Goal: Transaction & Acquisition: Download file/media

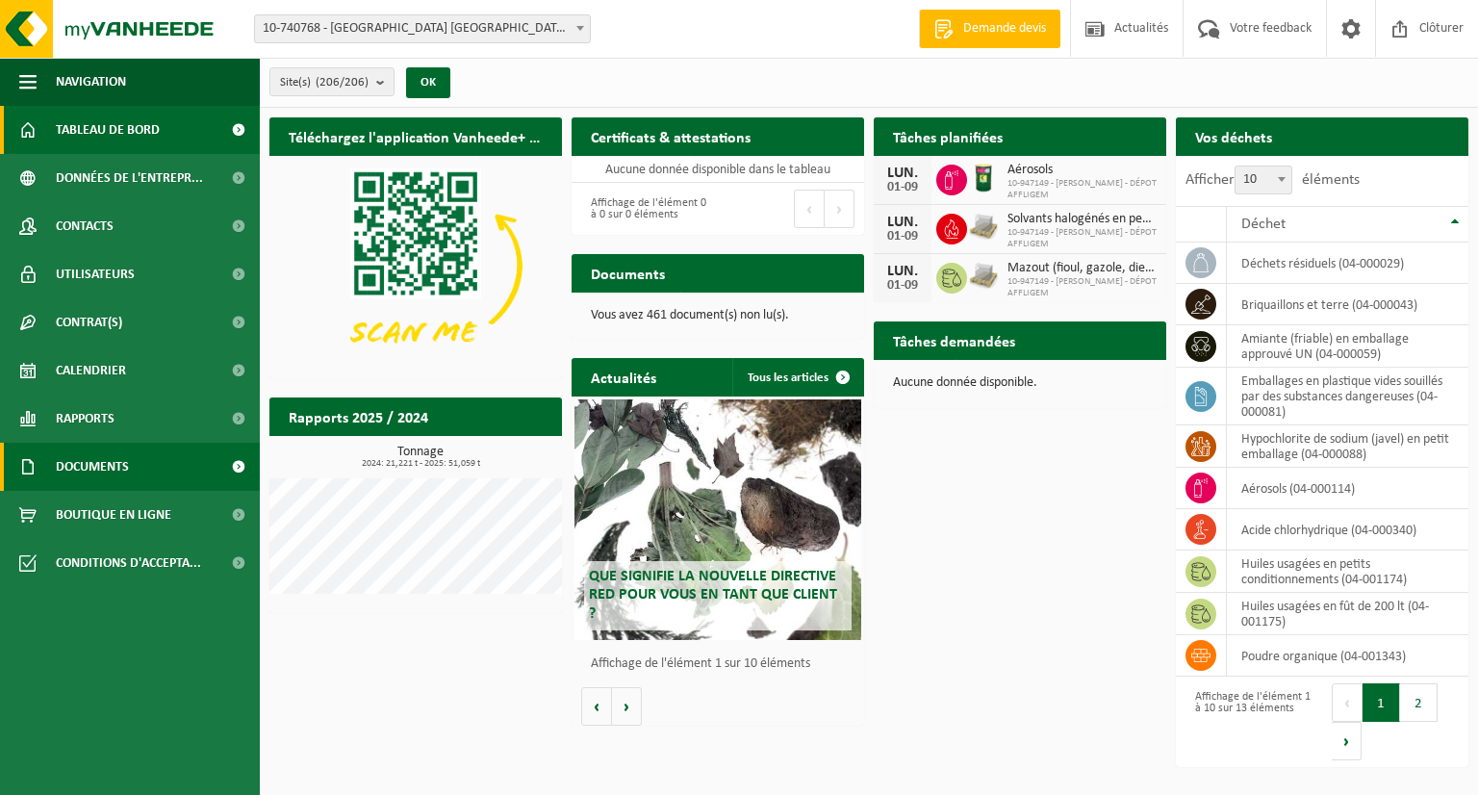
click at [119, 477] on span "Documents" at bounding box center [92, 466] width 73 height 48
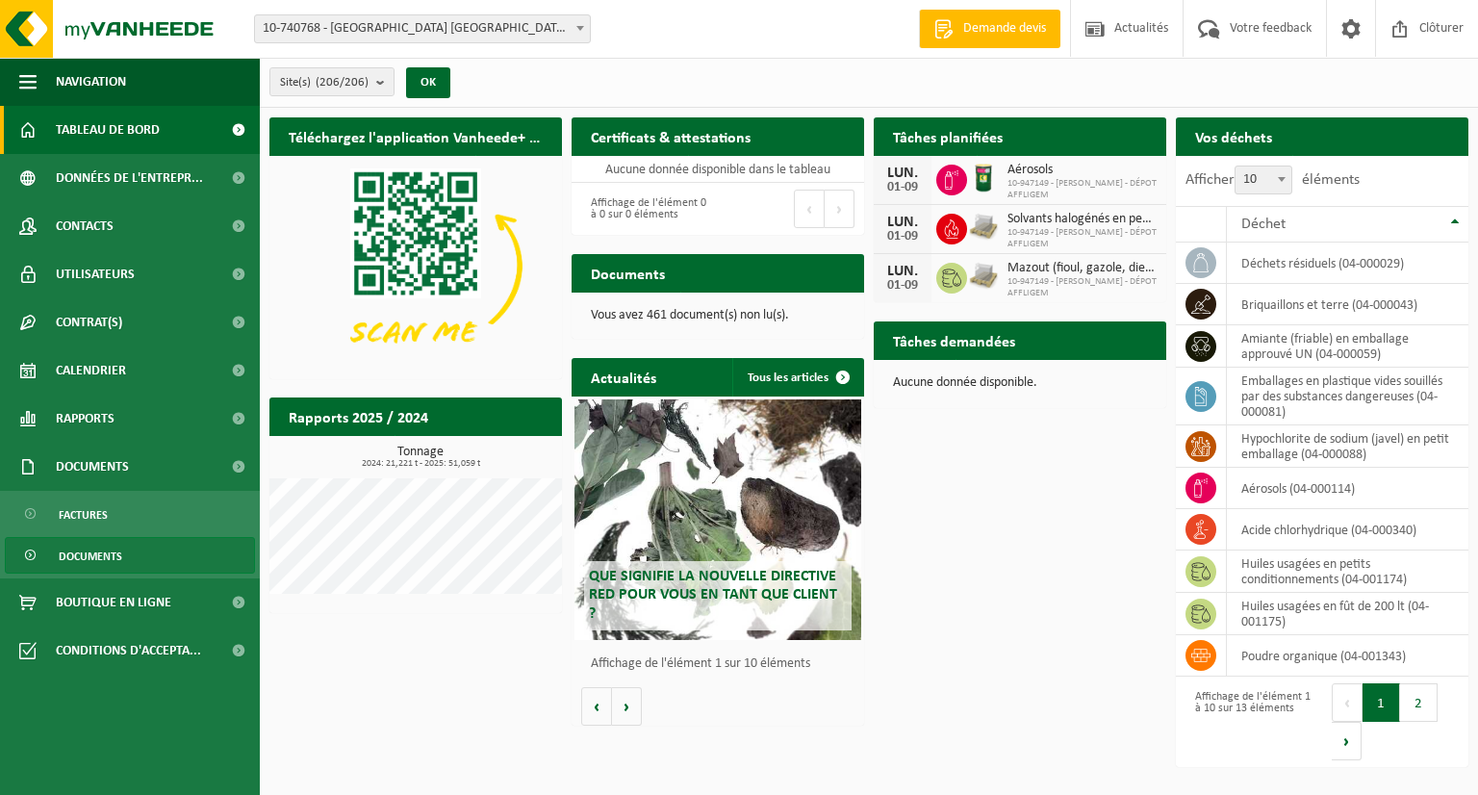
click at [118, 559] on span "Documents" at bounding box center [90, 556] width 63 height 37
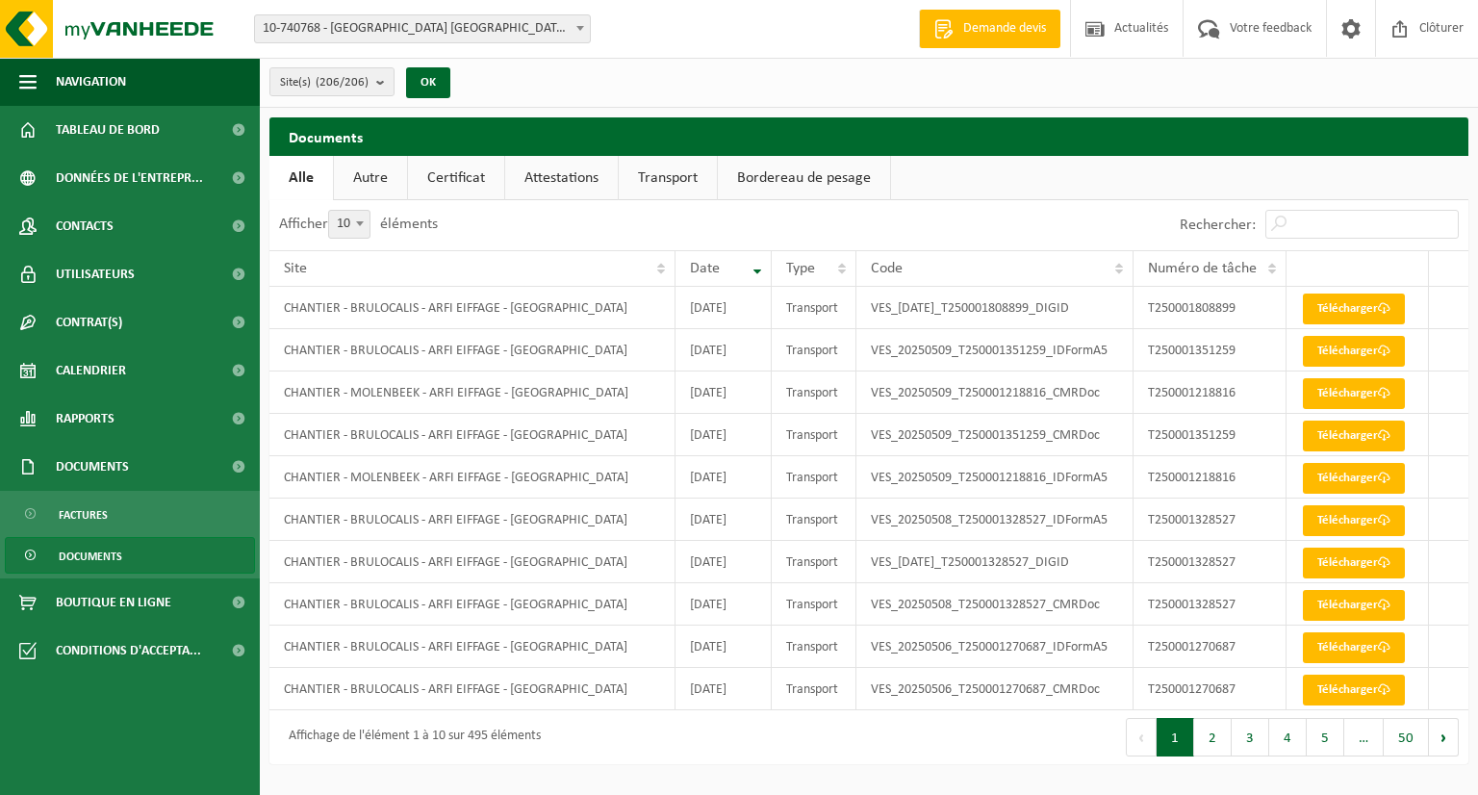
click at [1215, 739] on button "2" at bounding box center [1213, 737] width 38 height 38
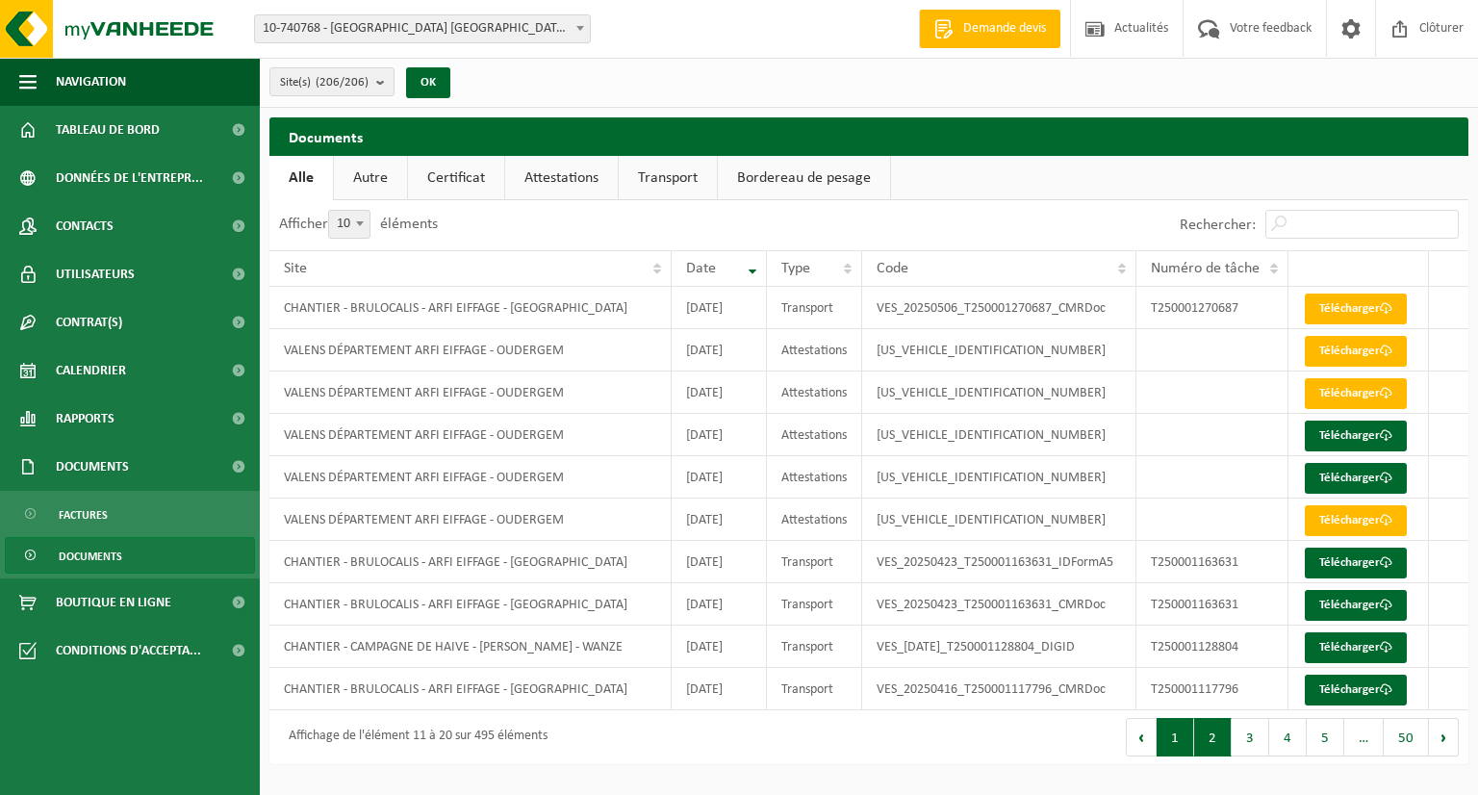
click at [1189, 729] on button "1" at bounding box center [1175, 737] width 38 height 38
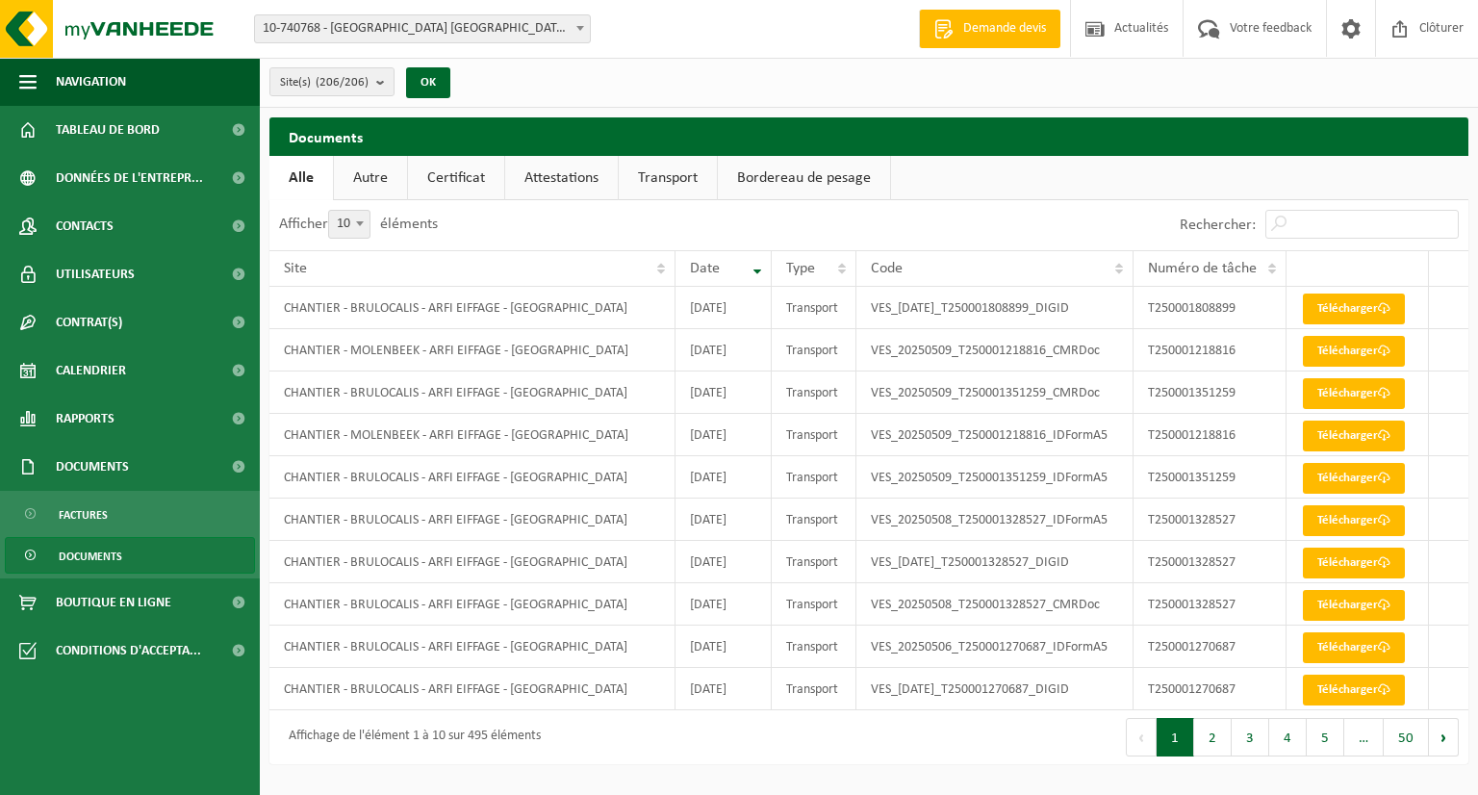
click at [157, 555] on link "Documents" at bounding box center [130, 555] width 250 height 37
click at [573, 186] on link "Attestations" at bounding box center [561, 178] width 113 height 44
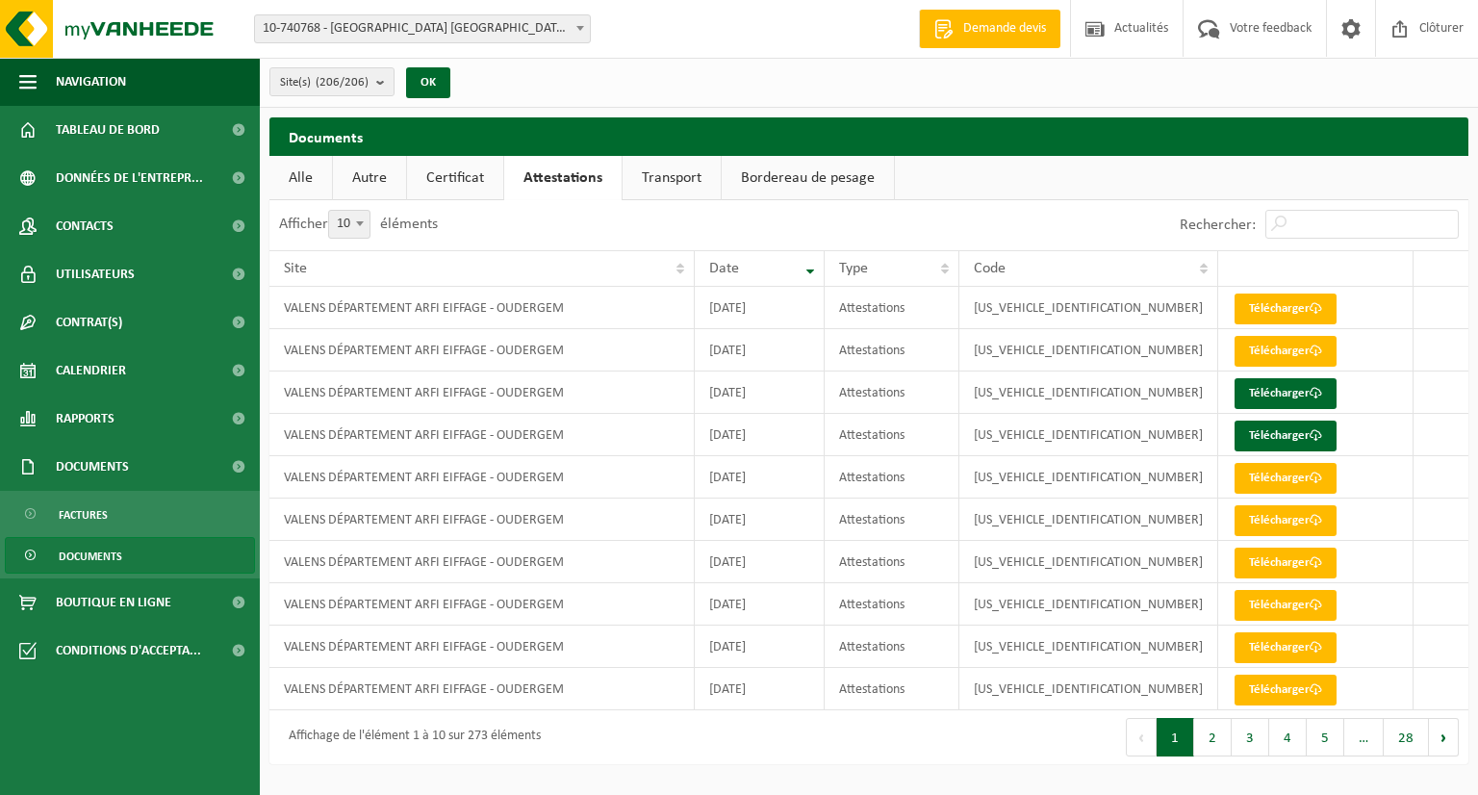
click at [456, 186] on link "Certificat" at bounding box center [455, 178] width 96 height 44
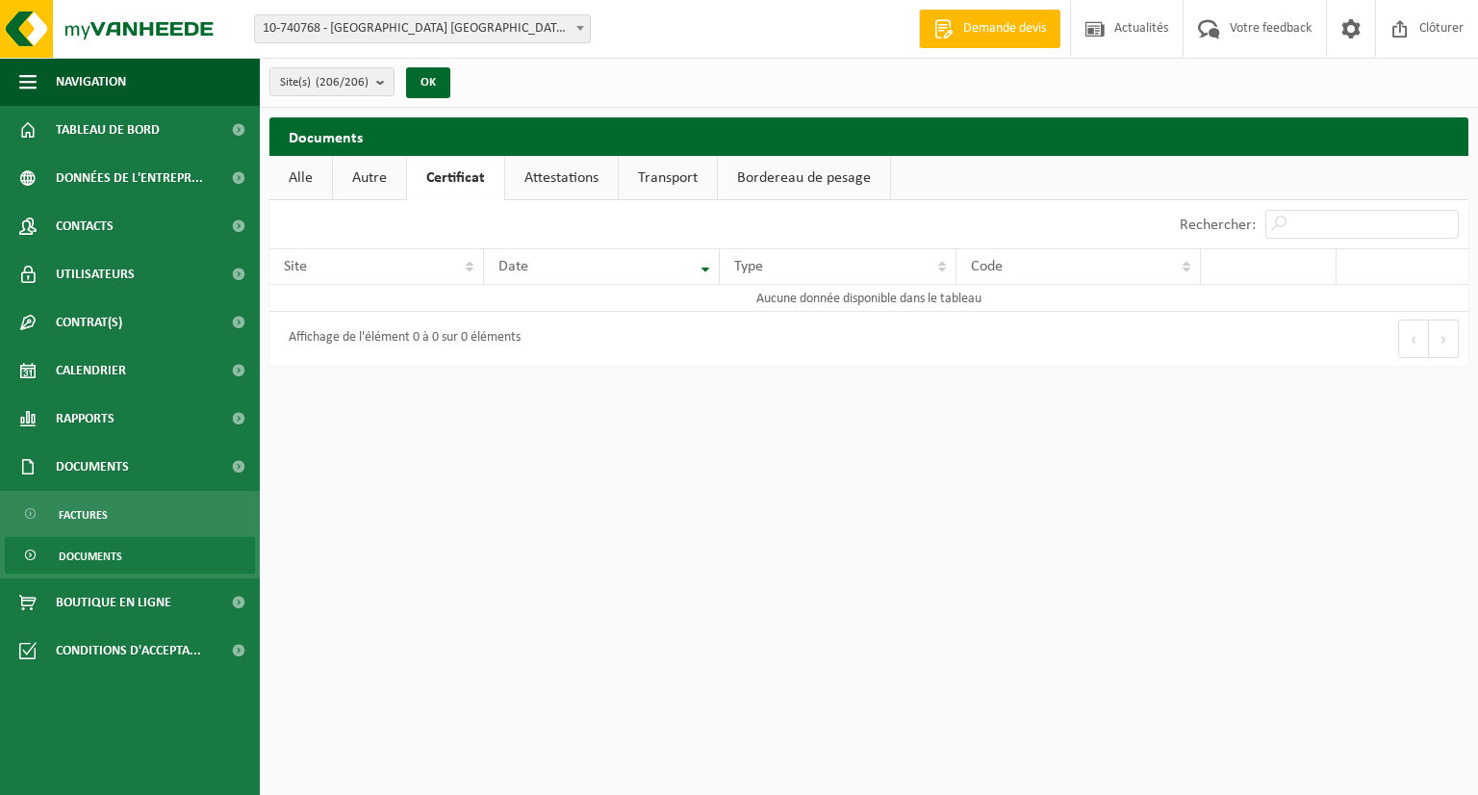
click at [362, 183] on link "Autre" at bounding box center [369, 178] width 73 height 44
click at [298, 182] on link "Alle" at bounding box center [300, 178] width 63 height 44
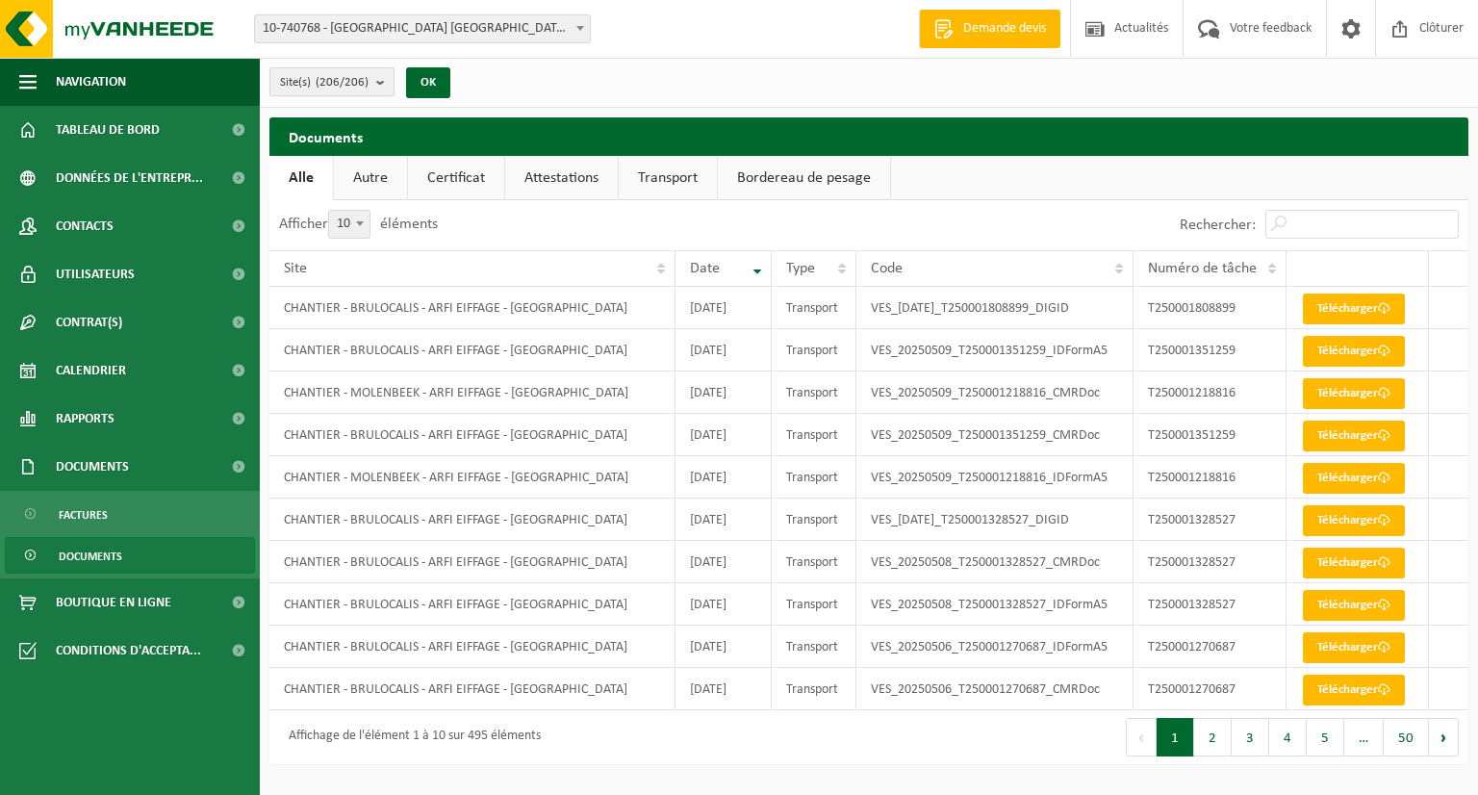
click at [384, 84] on b "submit" at bounding box center [384, 81] width 17 height 27
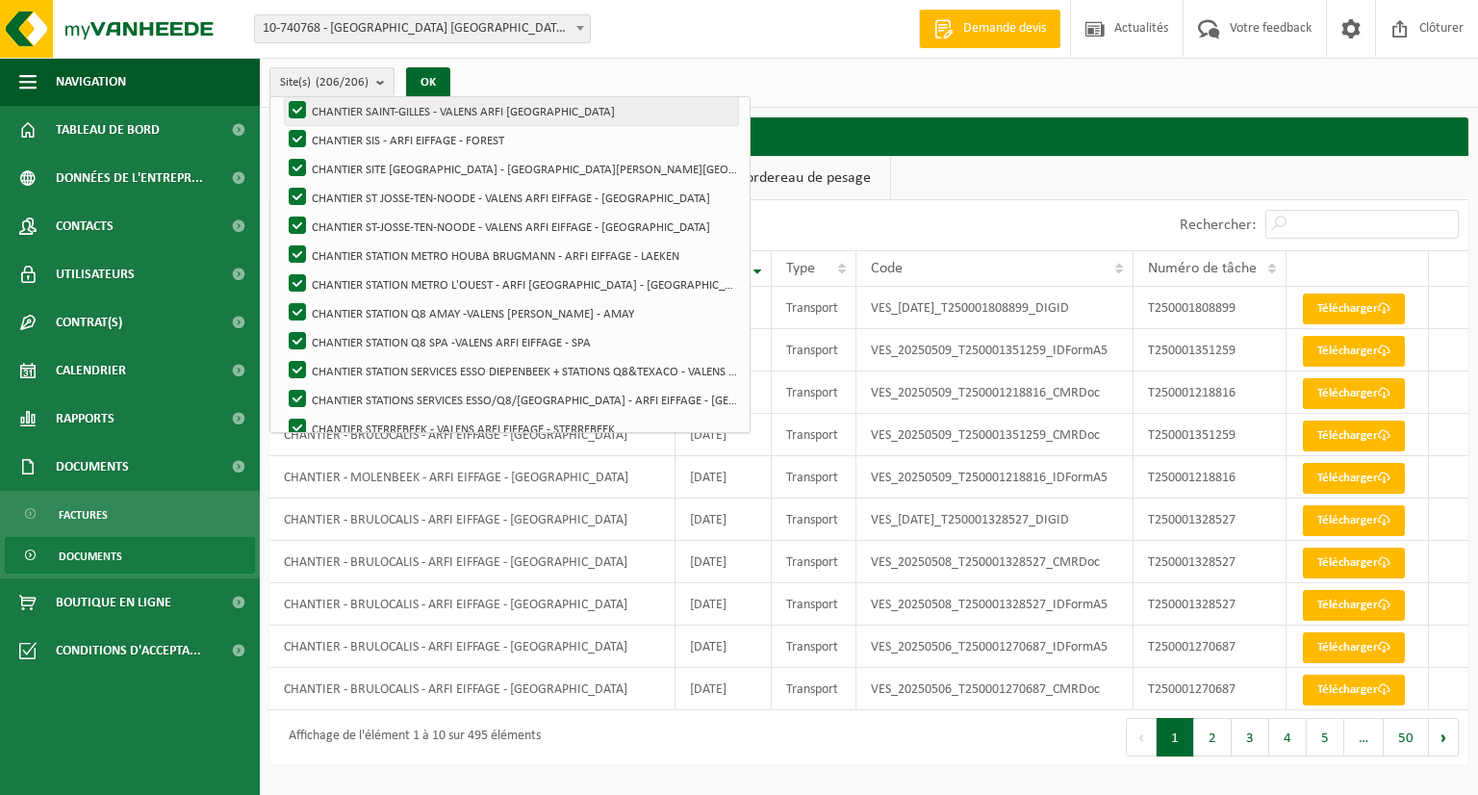
scroll to position [5686, 0]
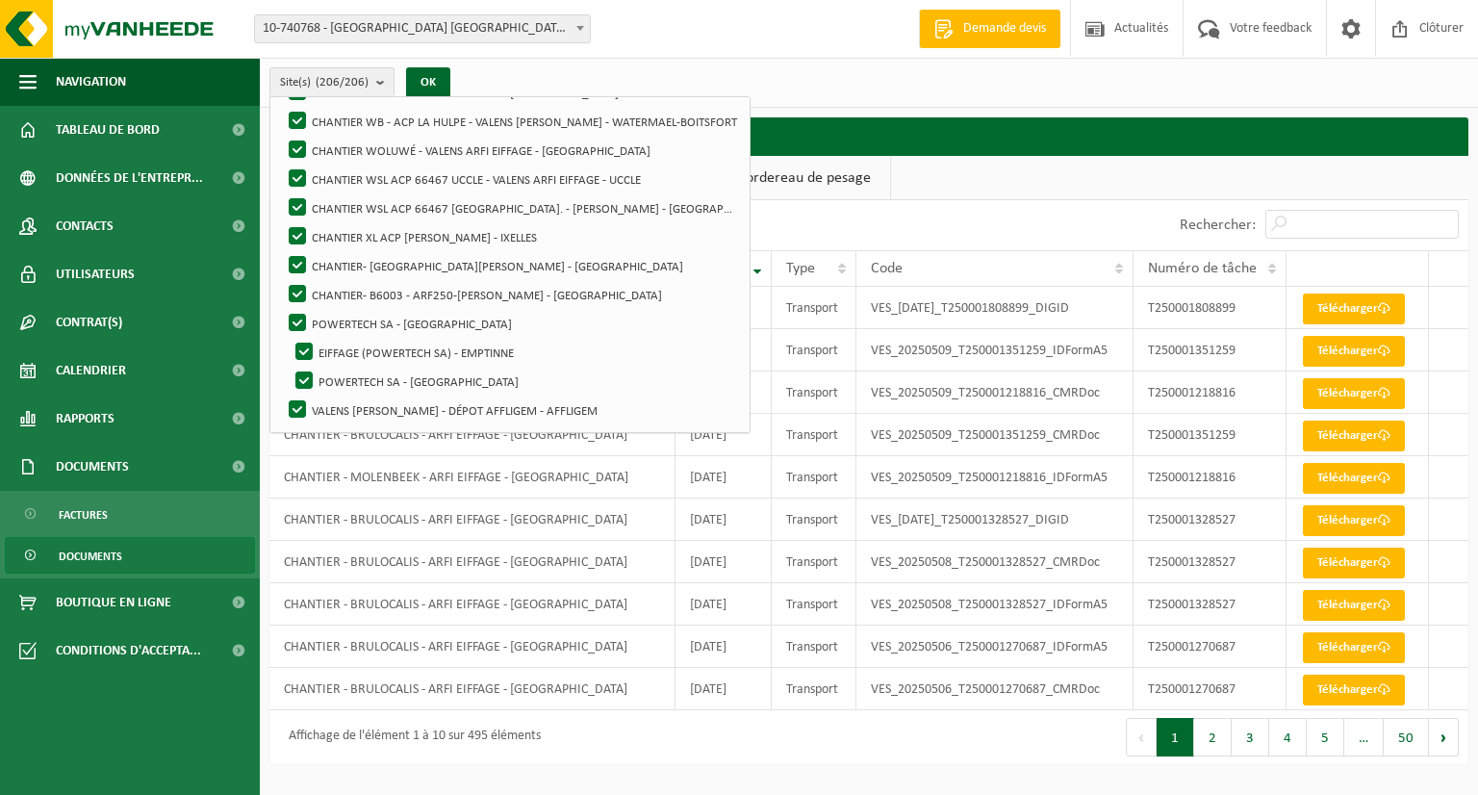
click at [98, 554] on span "Documents" at bounding box center [90, 556] width 63 height 37
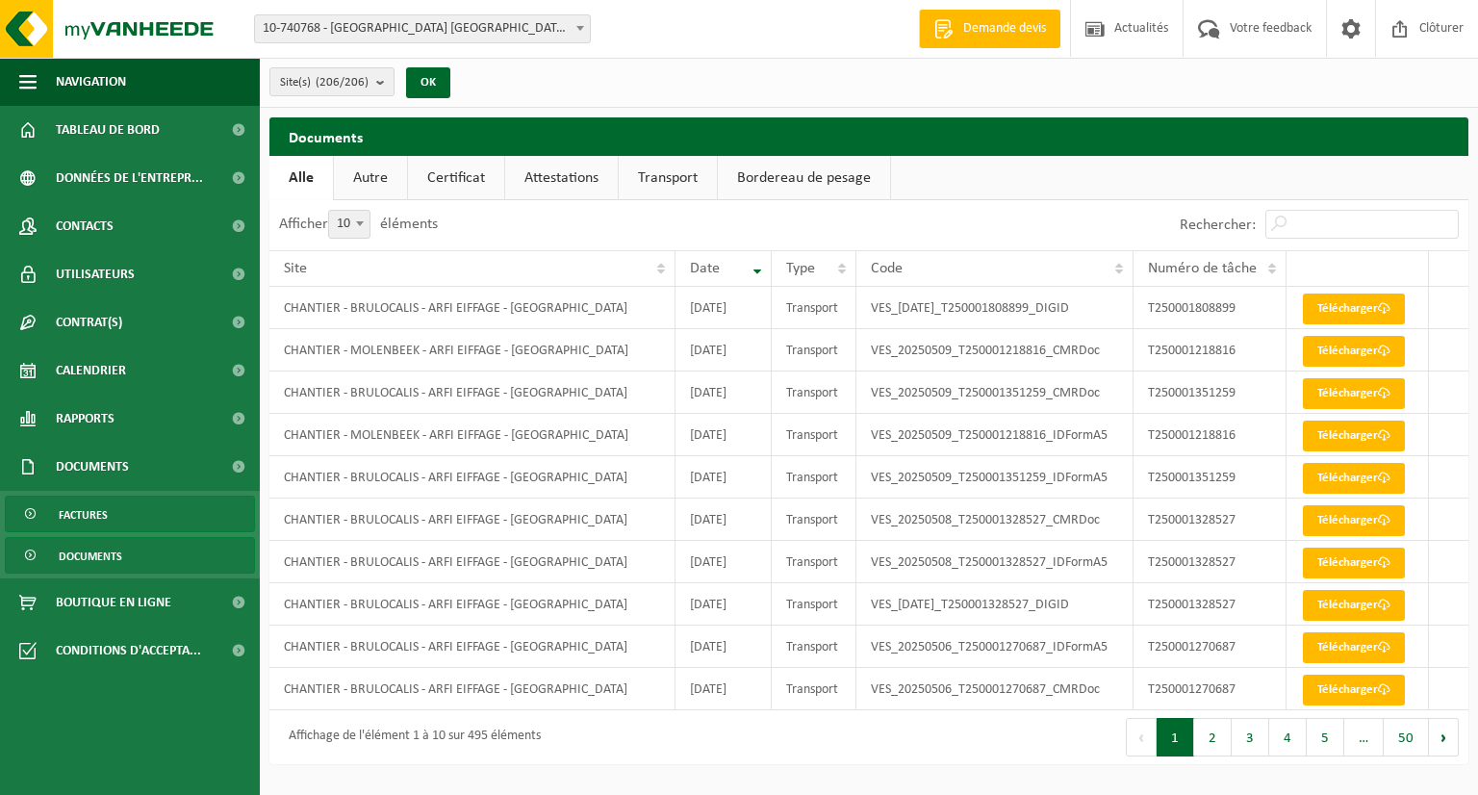
click at [90, 517] on span "Factures" at bounding box center [83, 514] width 49 height 37
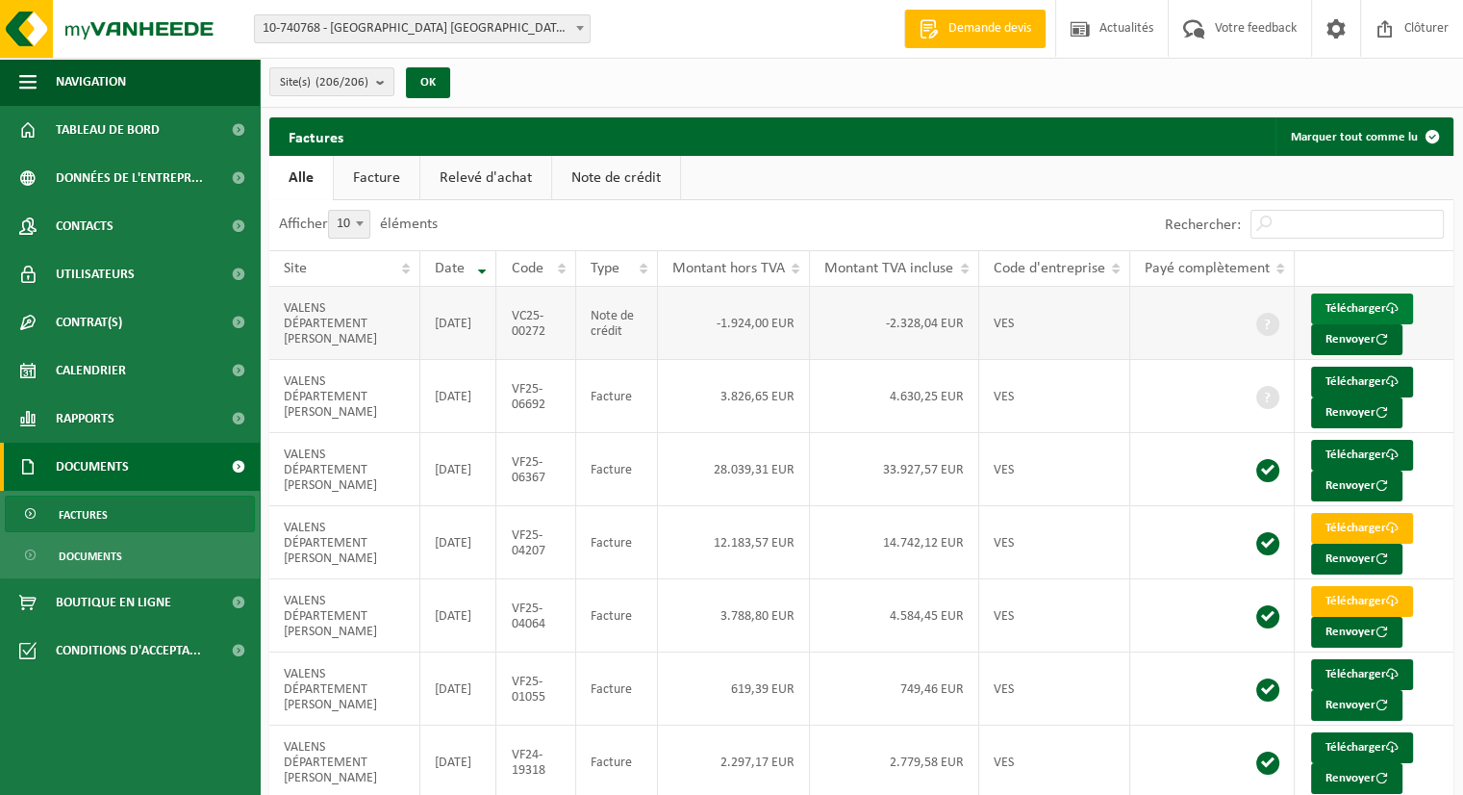
click at [1348, 305] on link "Télécharger" at bounding box center [1362, 308] width 102 height 31
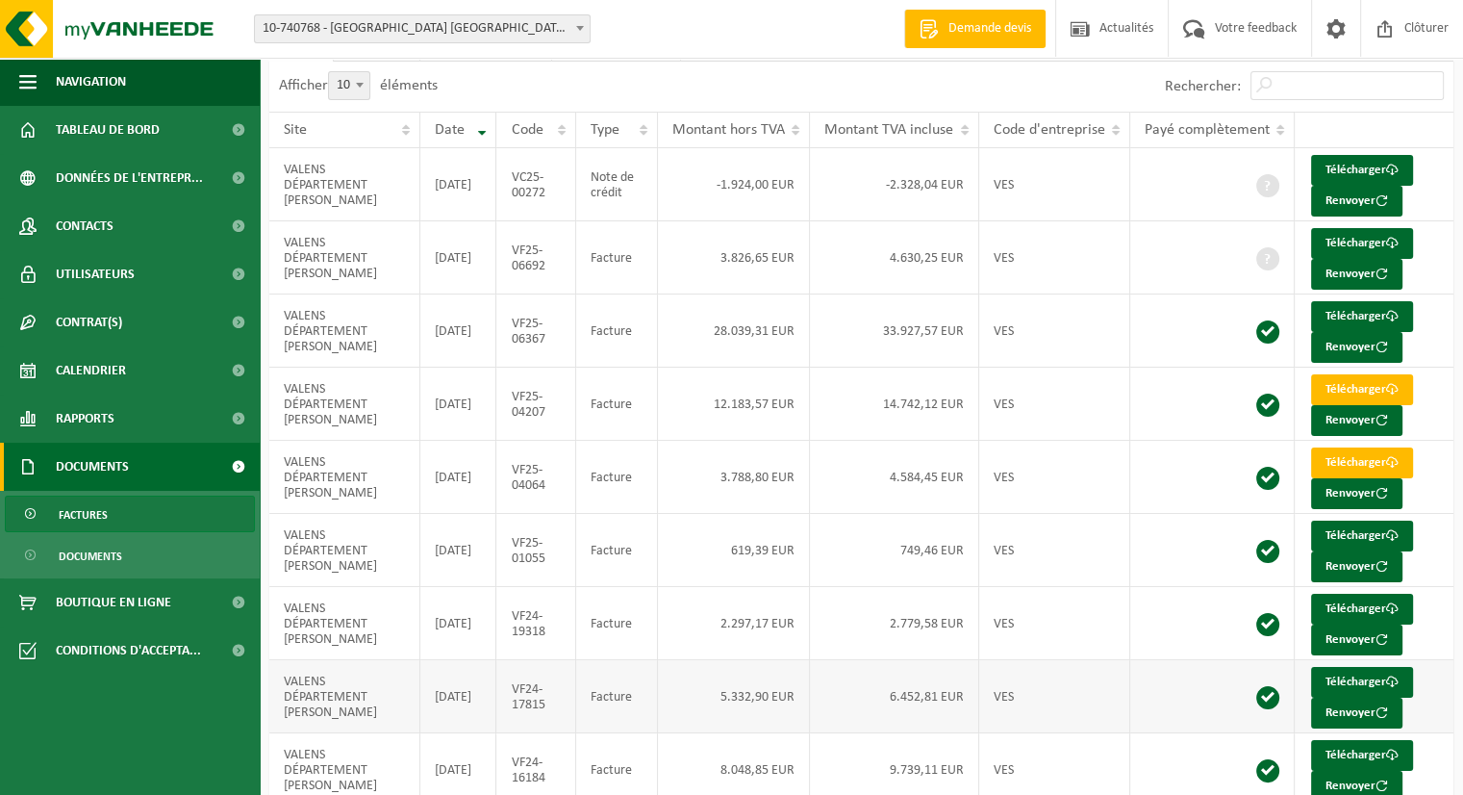
scroll to position [288, 0]
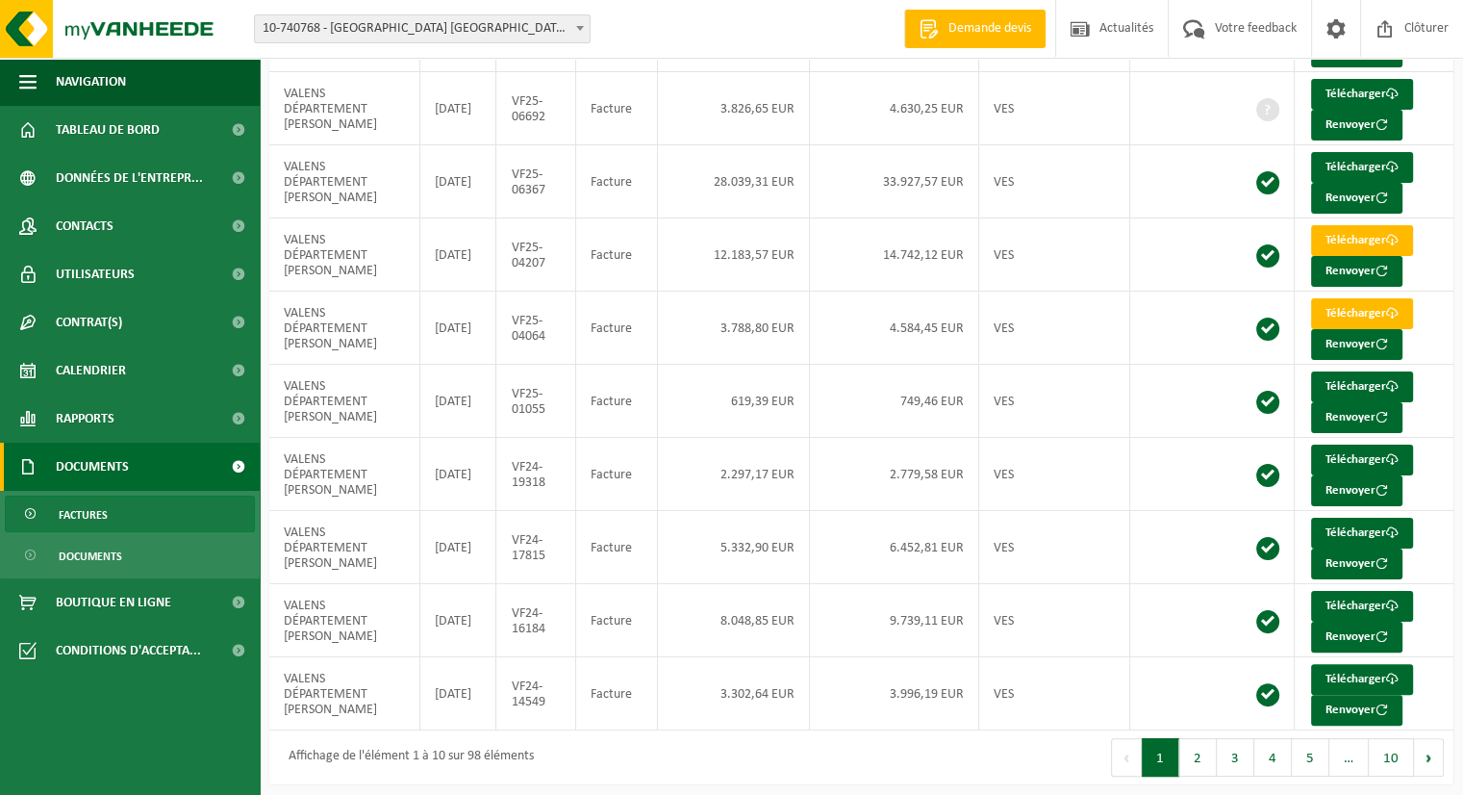
click at [86, 520] on span "Factures" at bounding box center [83, 514] width 49 height 37
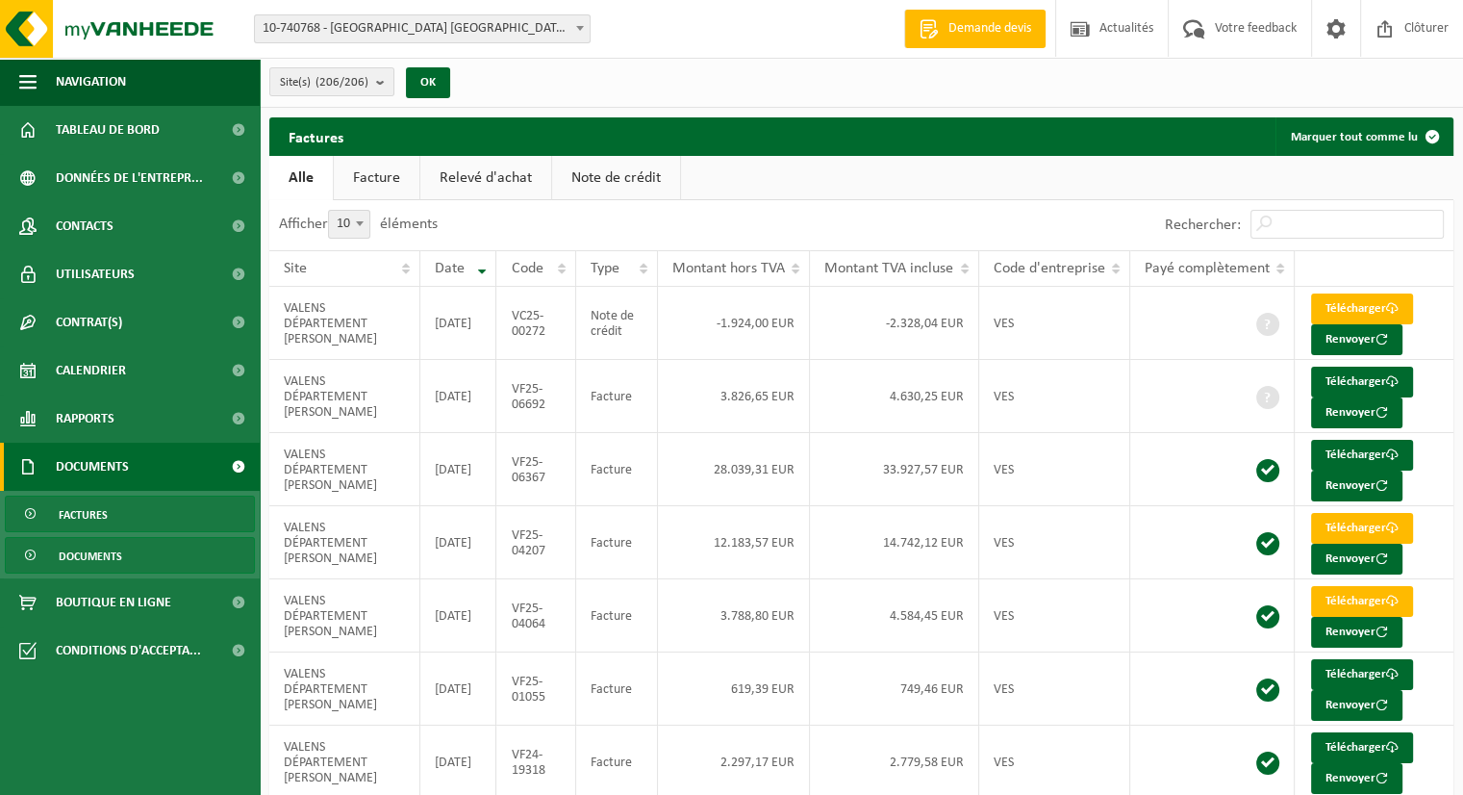
click at [83, 559] on span "Documents" at bounding box center [90, 556] width 63 height 37
